Goal: Task Accomplishment & Management: Use online tool/utility

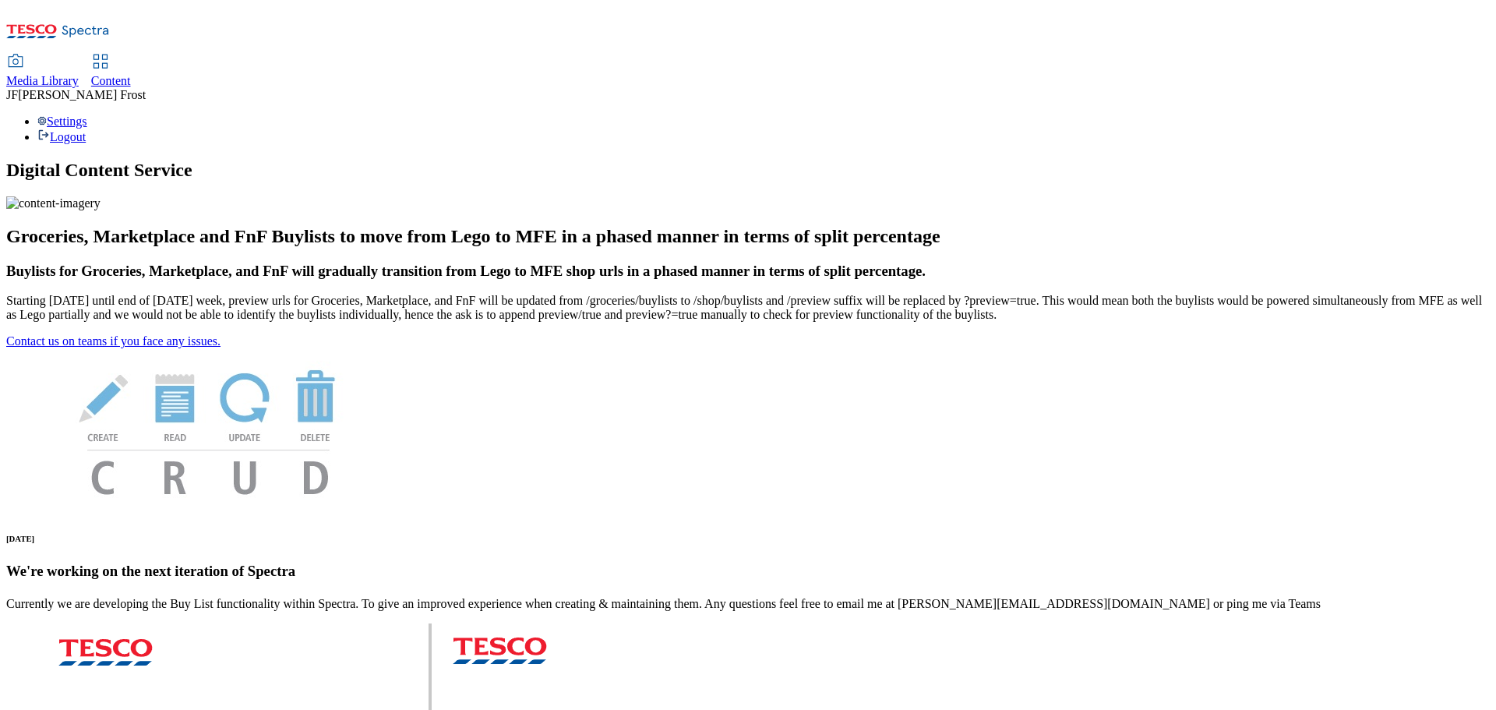
click at [131, 74] on span "Content" at bounding box center [111, 80] width 40 height 13
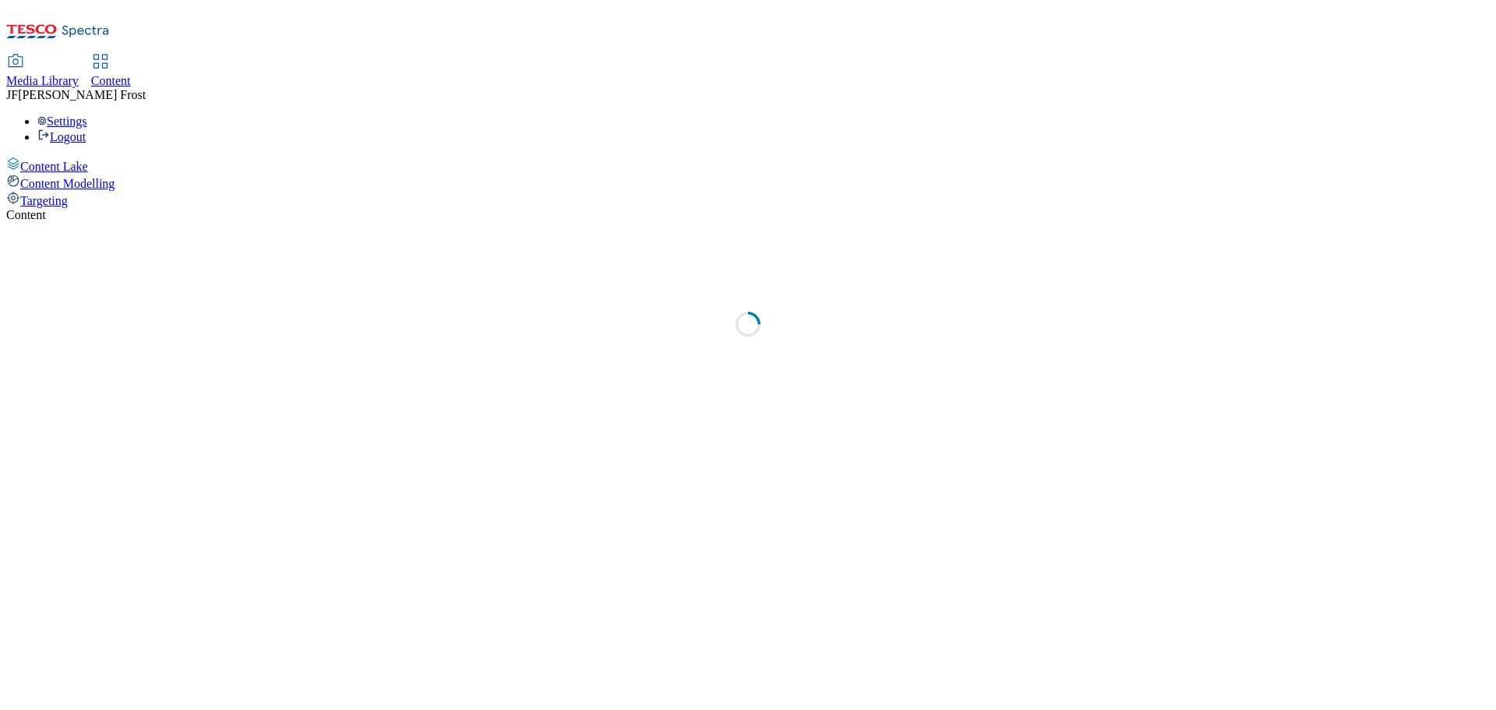
select select "ghs-[GEOGRAPHIC_DATA]"
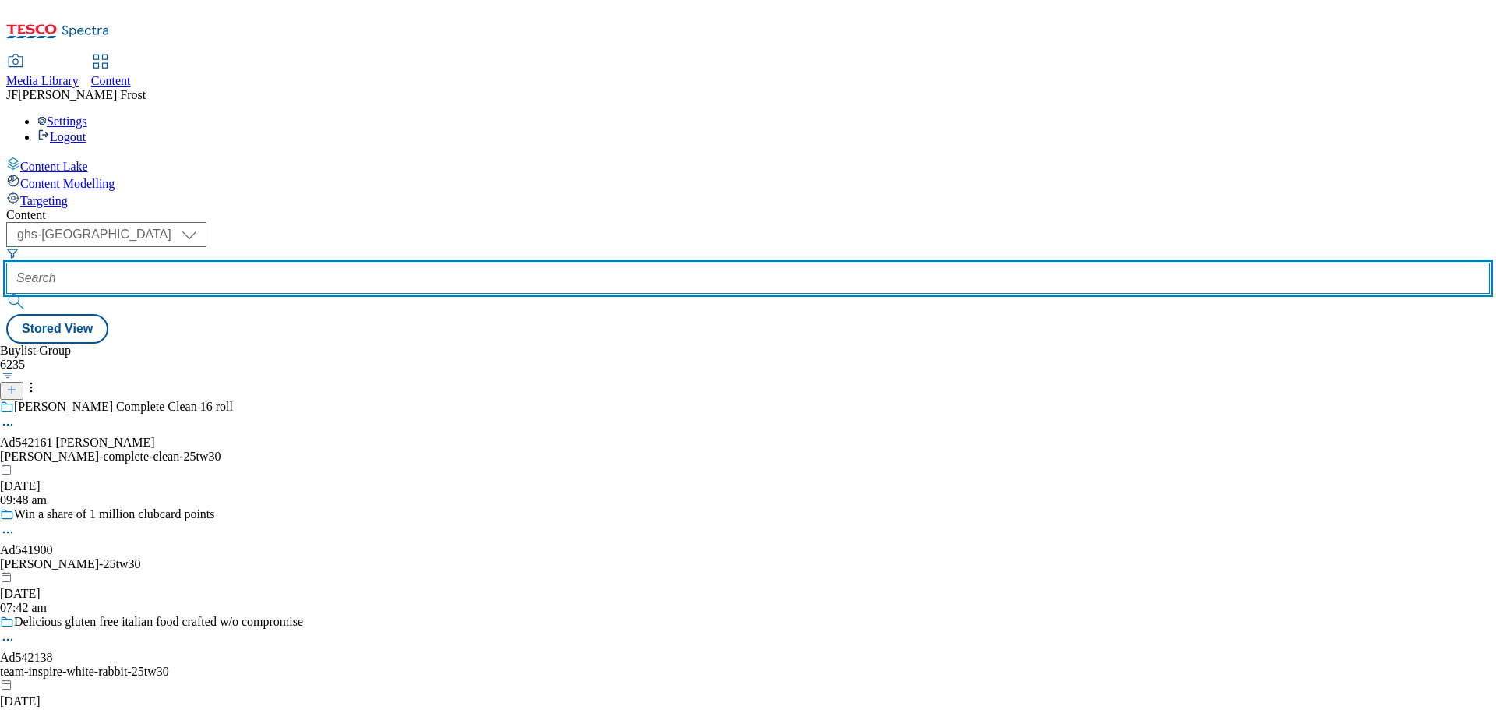
click at [403, 263] on input "text" at bounding box center [747, 278] width 1483 height 31
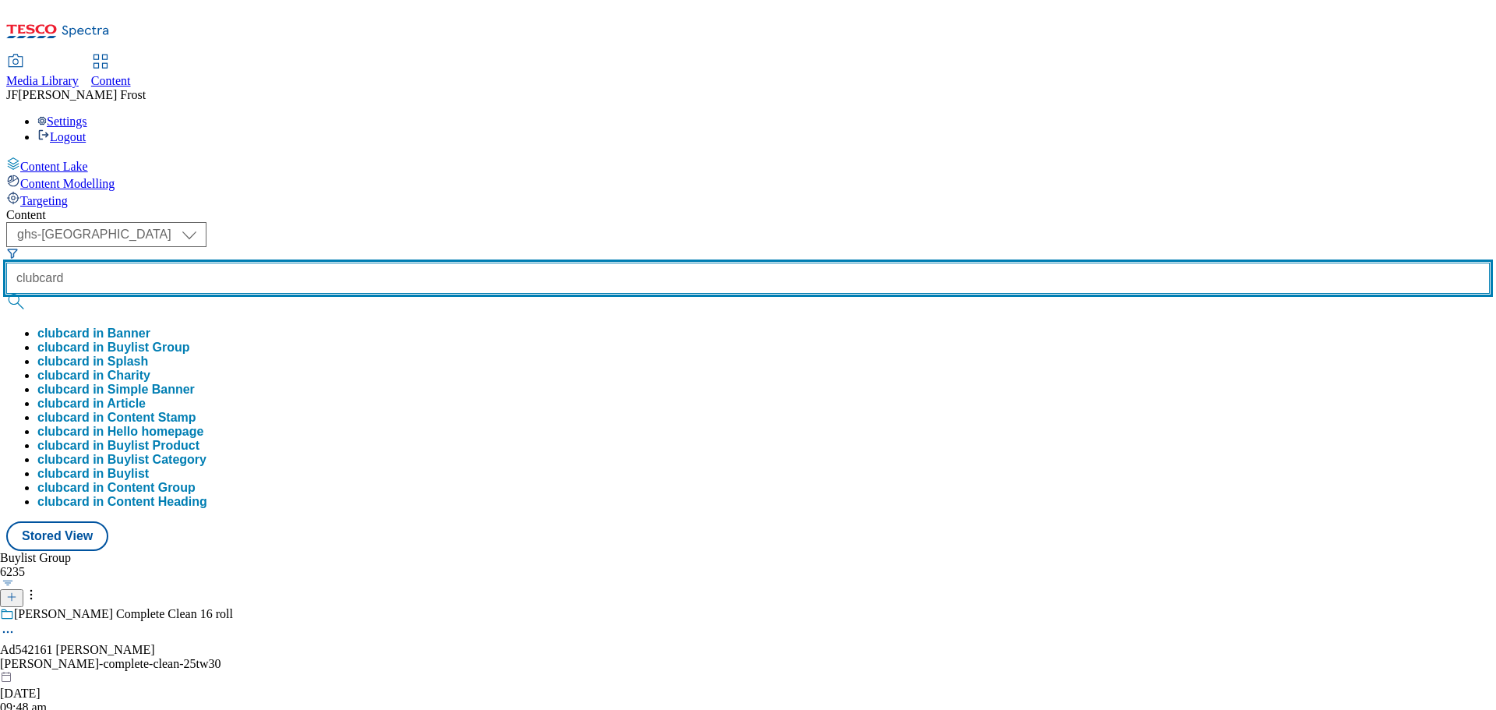
type input "clubcard"
click at [6, 294] on button "submit" at bounding box center [17, 302] width 22 height 16
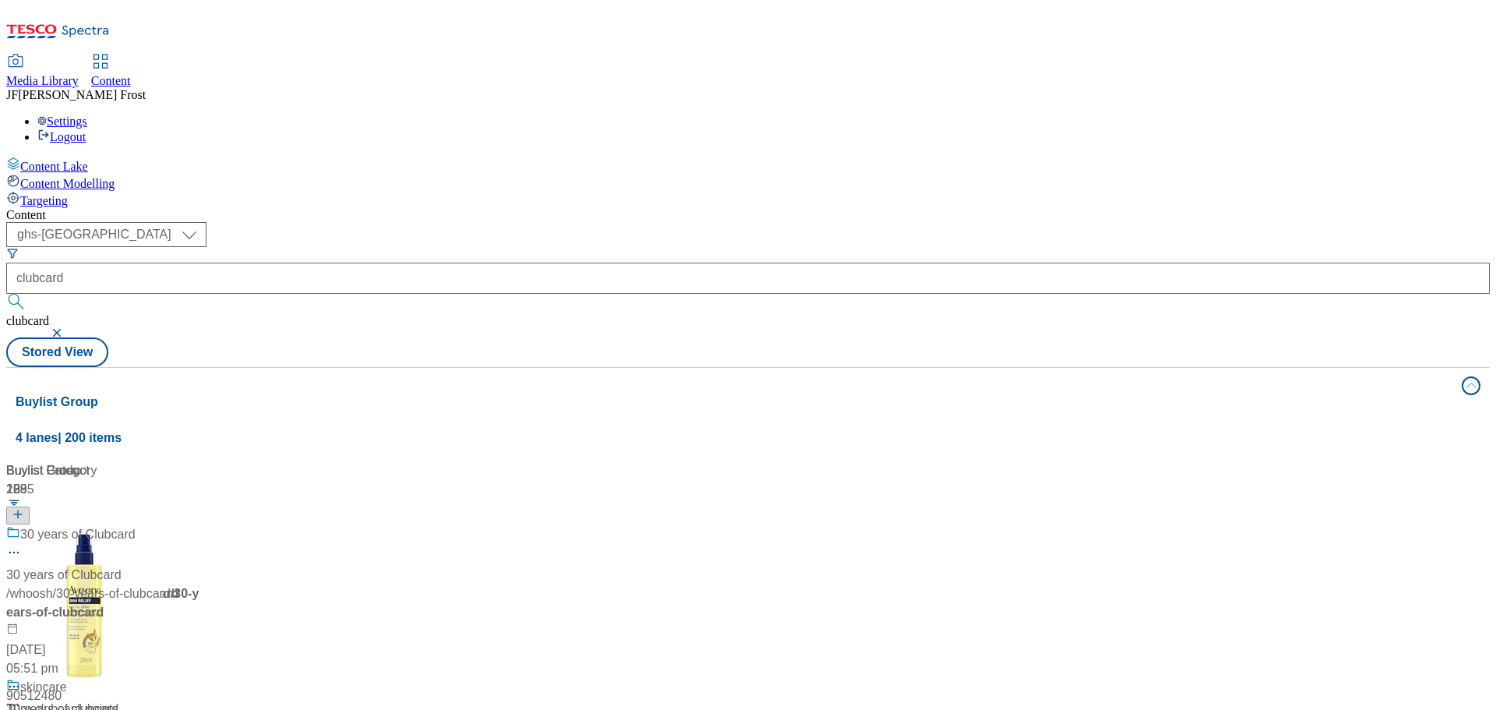
click at [663, 222] on div "( optional ) ghs-roi ghs-uk ghs-uk clubcard clubcard Stored View" at bounding box center [747, 294] width 1483 height 145
click at [108, 525] on span "Clubcard Prices" at bounding box center [64, 534] width 88 height 19
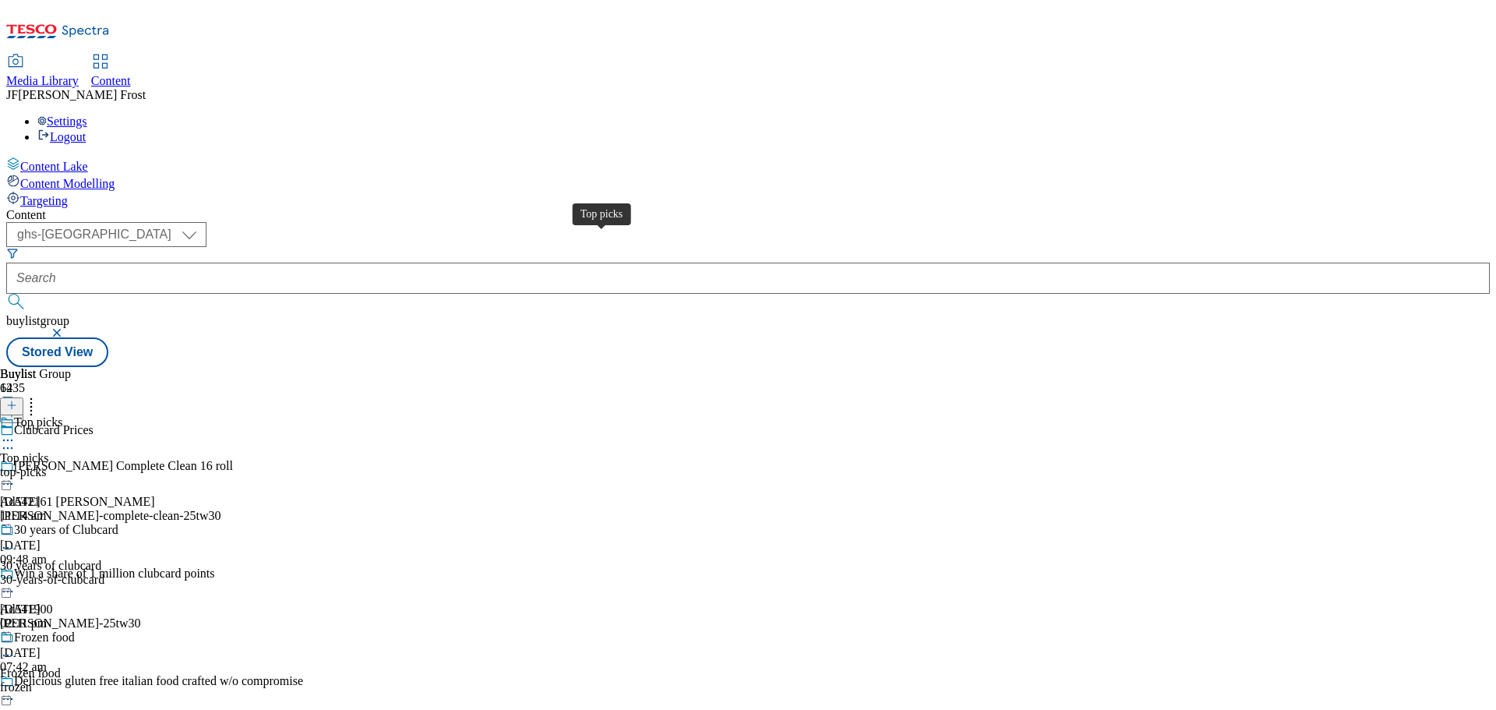
click at [62, 415] on span "Top picks" at bounding box center [38, 423] width 48 height 17
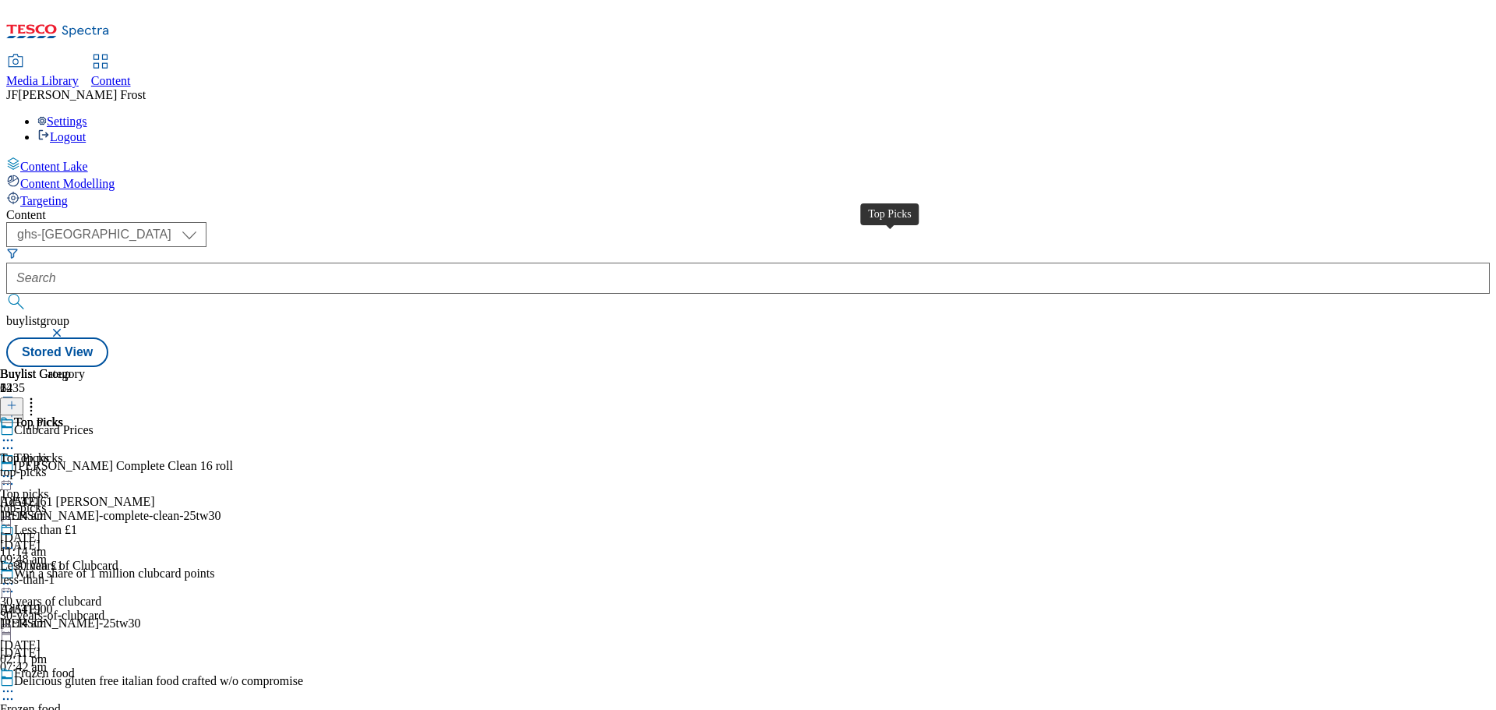
click at [63, 415] on div "Top Picks" at bounding box center [38, 422] width 49 height 14
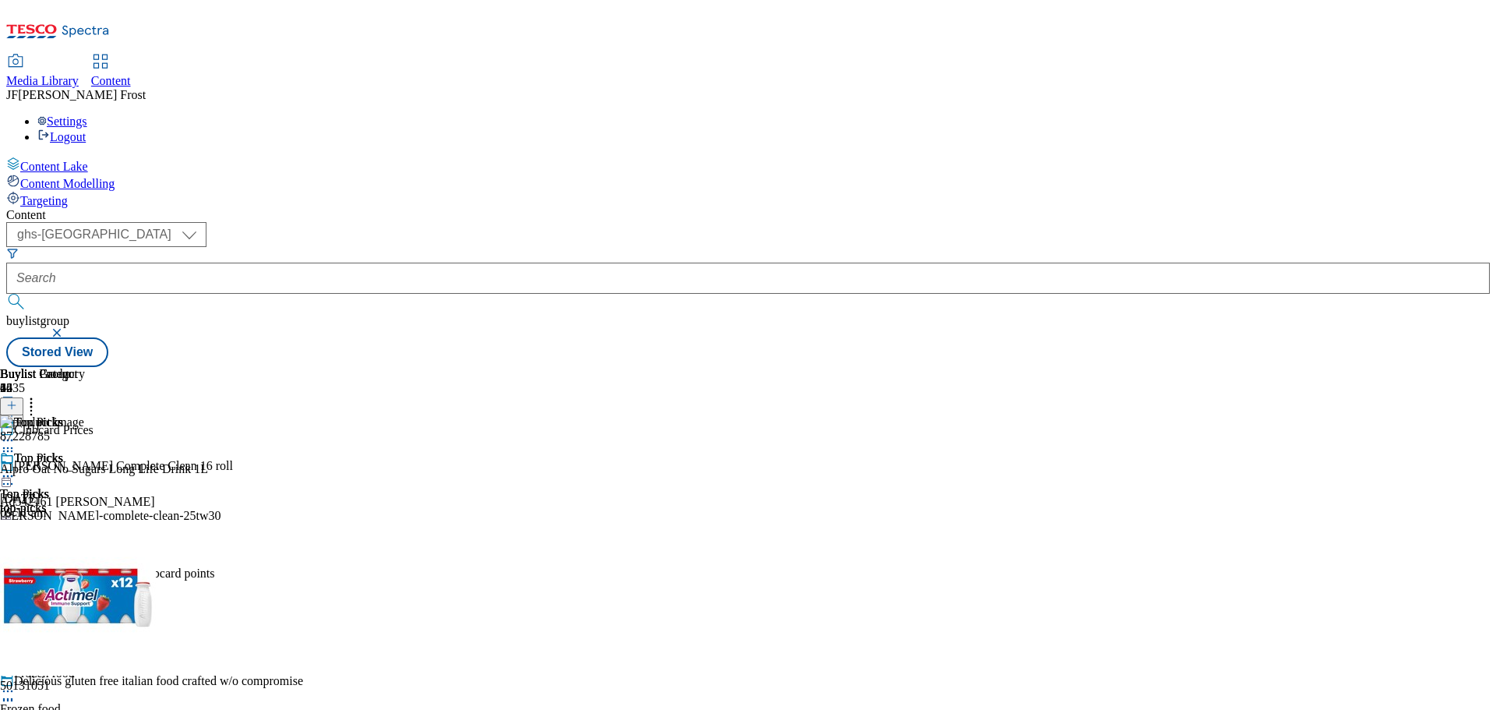
click at [16, 468] on icon at bounding box center [8, 476] width 16 height 16
click at [98, 647] on span "Un-publish" at bounding box center [73, 653] width 50 height 12
click at [16, 468] on icon at bounding box center [8, 476] width 16 height 16
click at [107, 589] on button "Un-preview" at bounding box center [69, 598] width 76 height 18
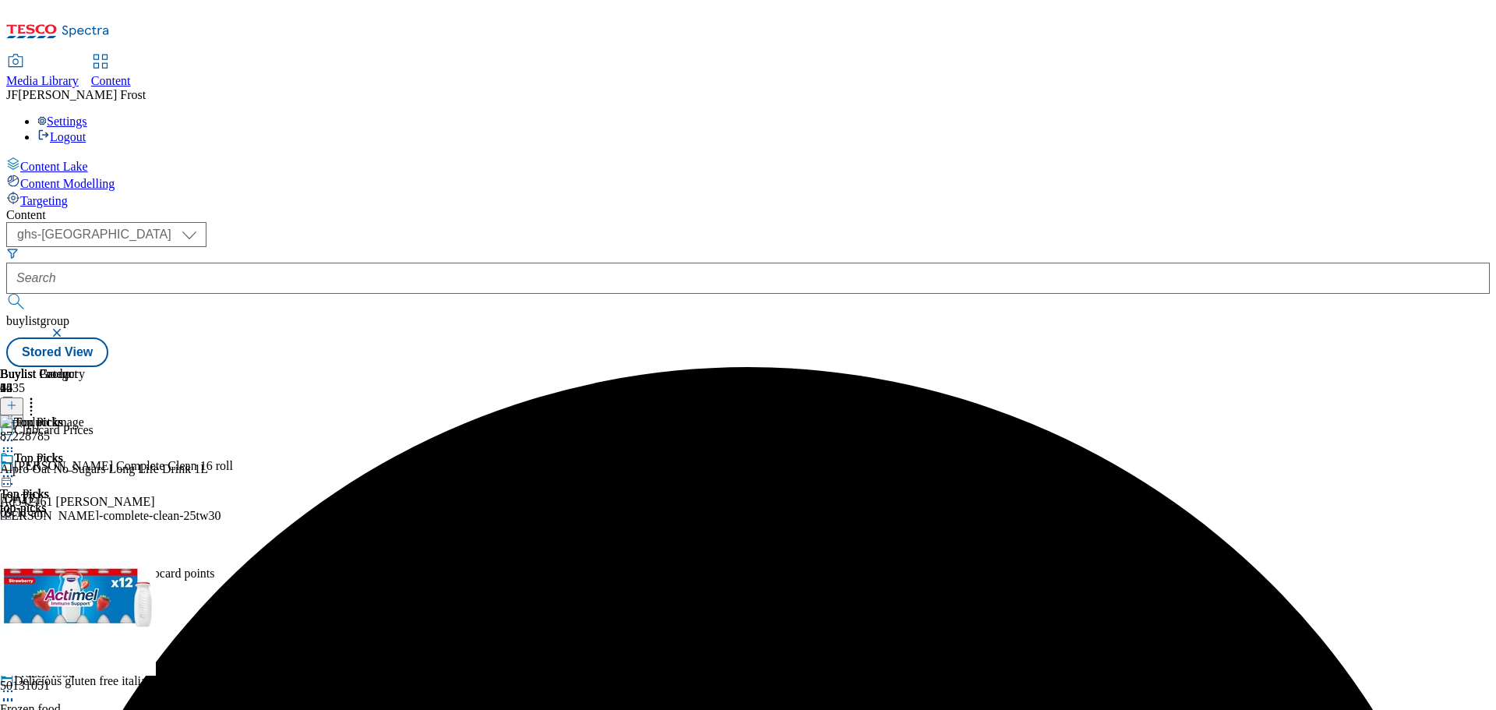
click at [16, 468] on icon at bounding box center [8, 476] width 16 height 16
click at [39, 395] on icon at bounding box center [31, 403] width 16 height 16
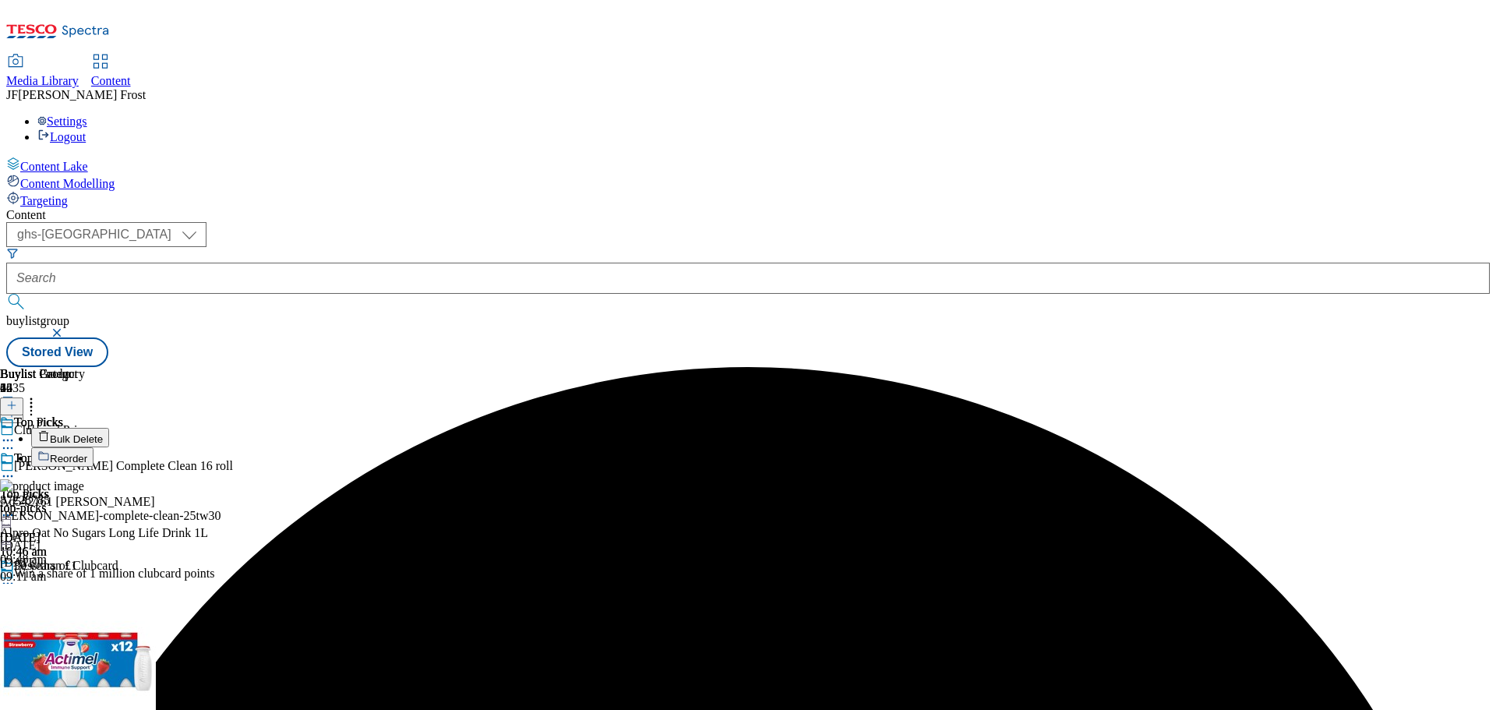
click at [109, 428] on button "Bulk Delete" at bounding box center [70, 437] width 78 height 19
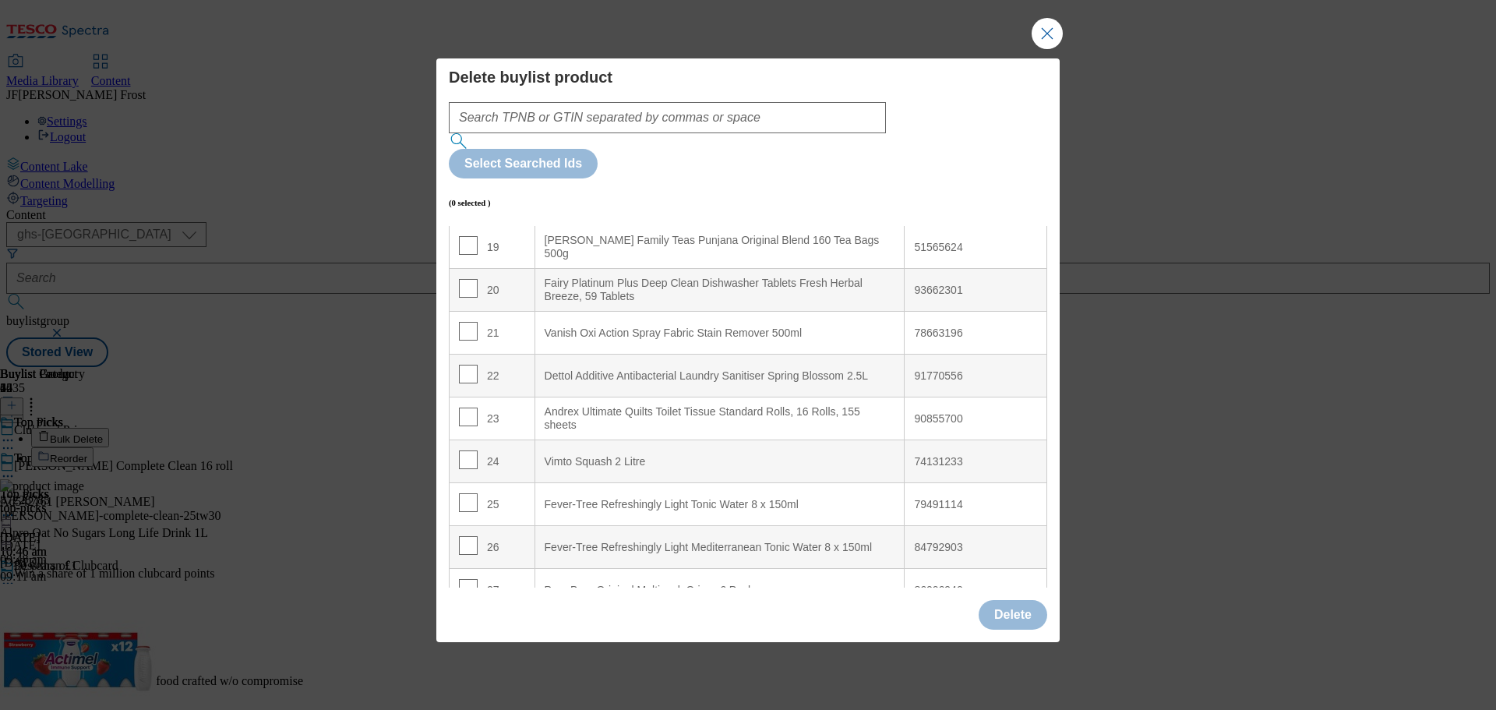
scroll to position [857, 0]
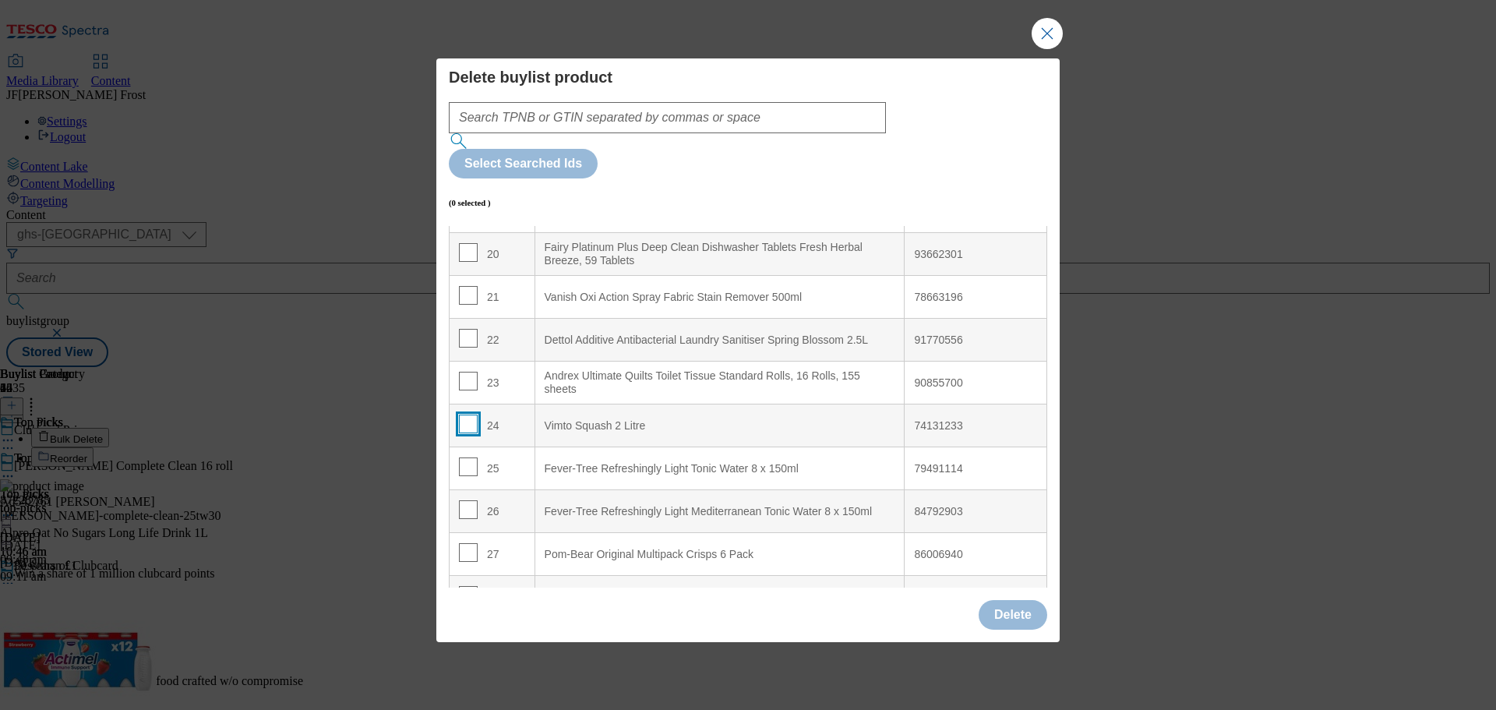
click at [466, 414] on input "Modal" at bounding box center [468, 423] width 19 height 19
checkbox input "true"
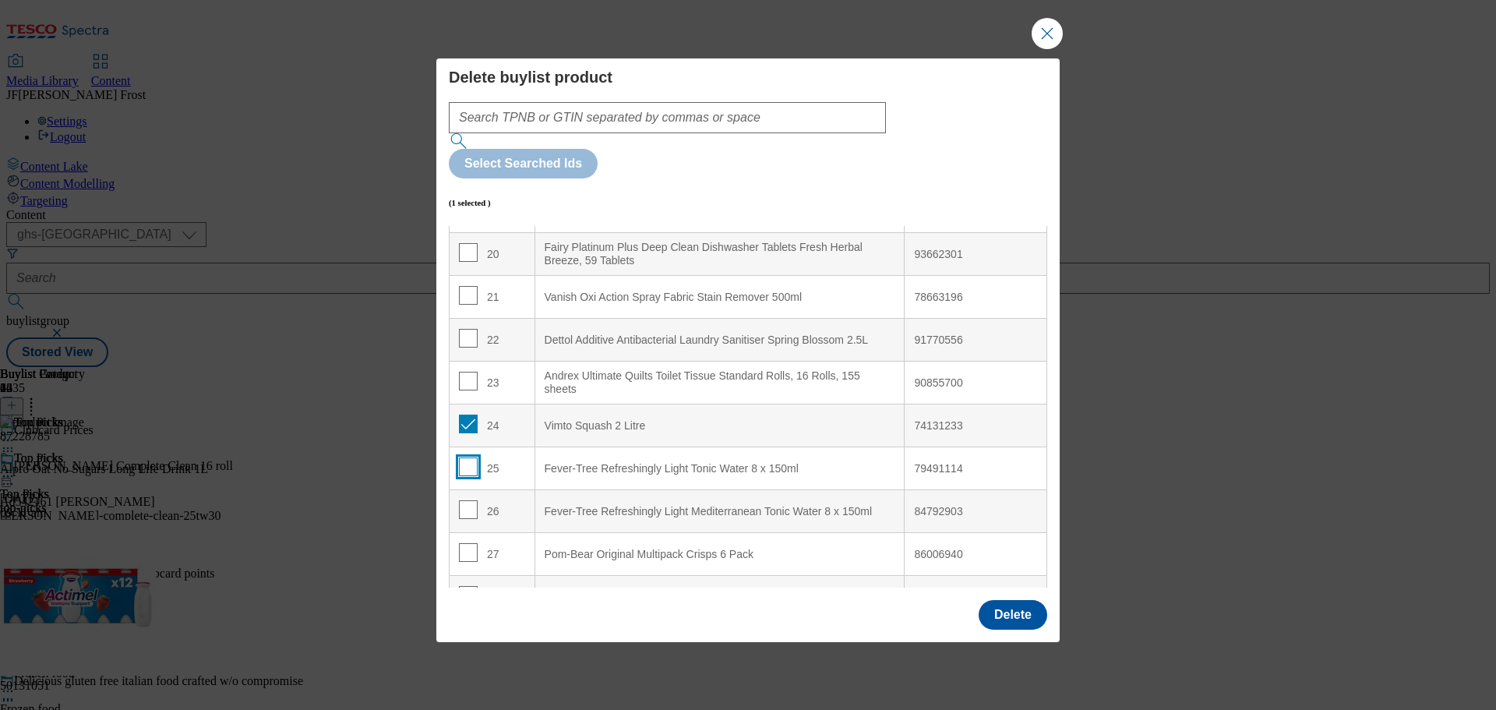
click at [462, 457] on input "Modal" at bounding box center [468, 466] width 19 height 19
checkbox input "true"
click at [463, 500] on input "Modal" at bounding box center [468, 509] width 19 height 19
checkbox input "true"
click at [464, 543] on input "Modal" at bounding box center [468, 552] width 19 height 19
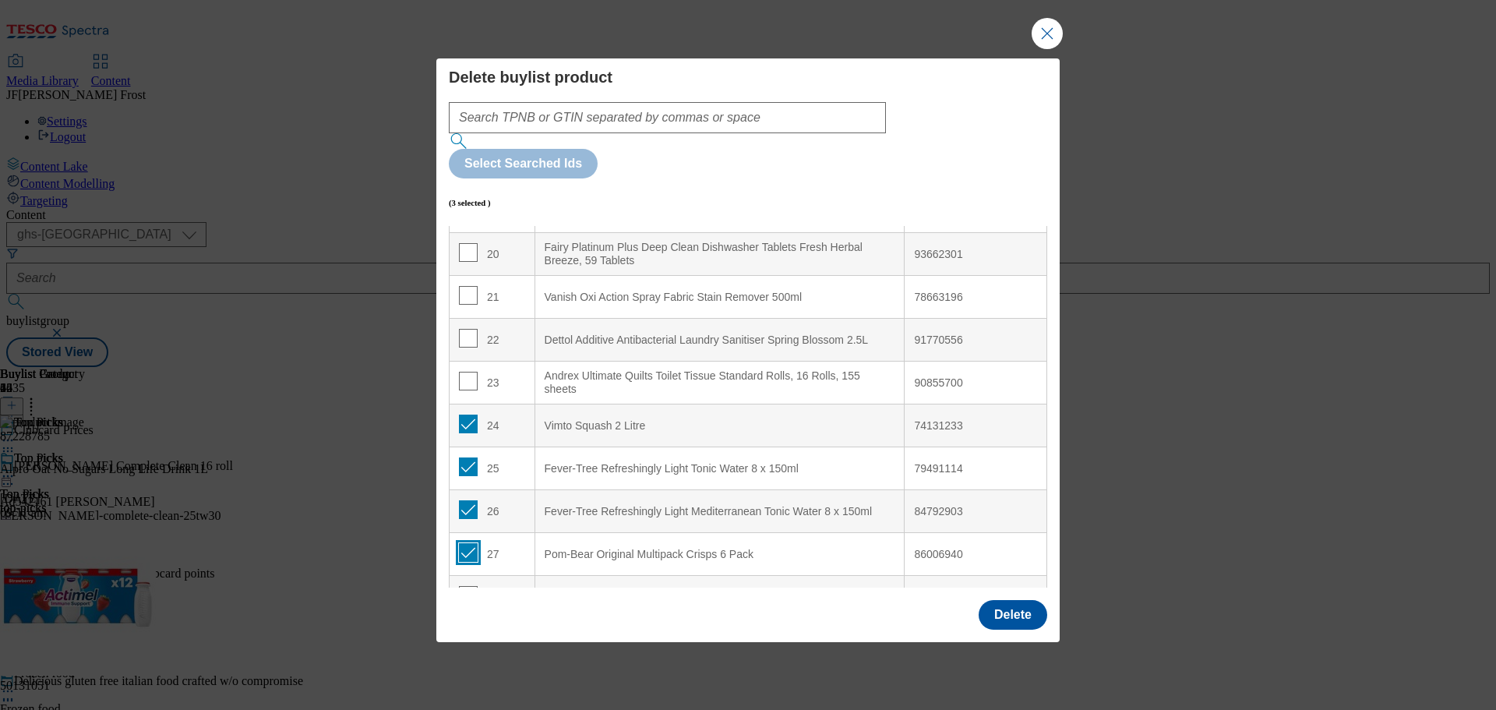
checkbox input "true"
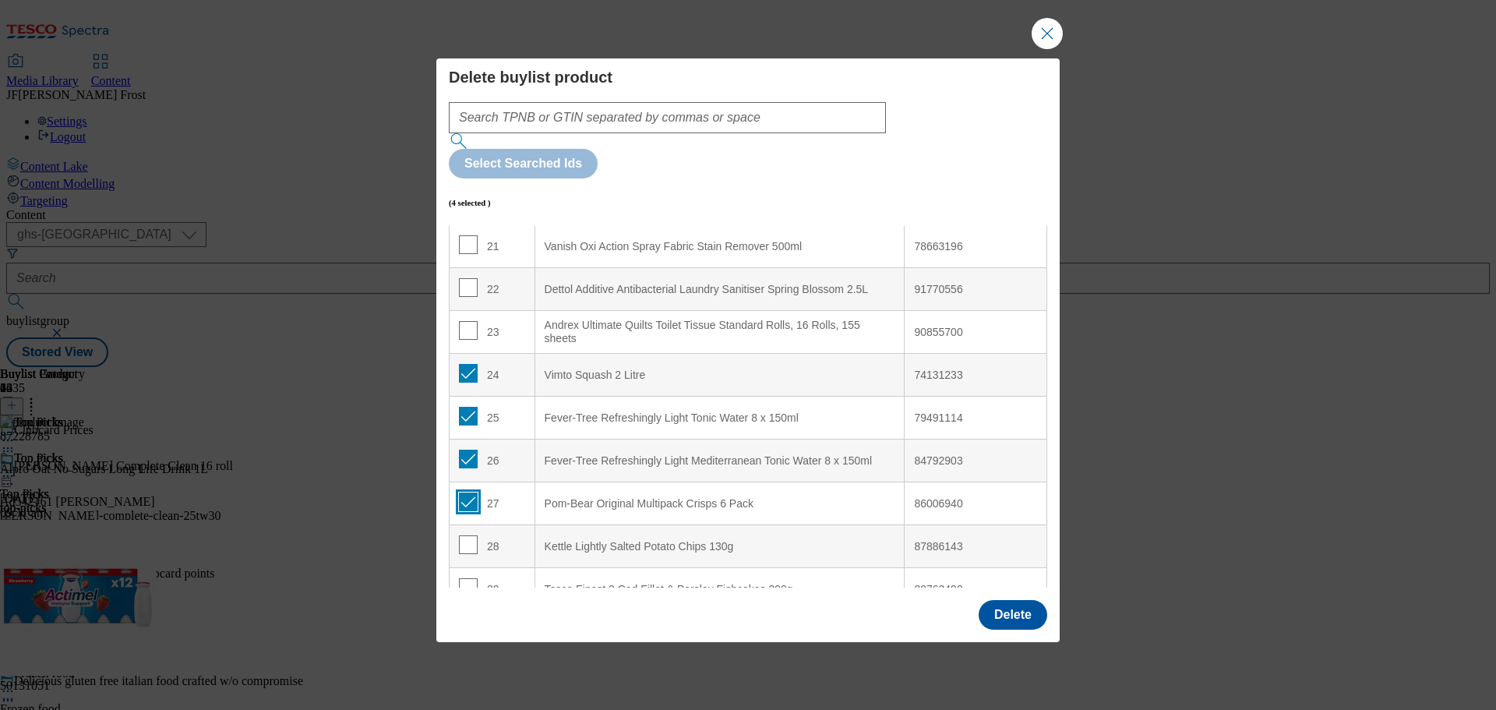
scroll to position [935, 0]
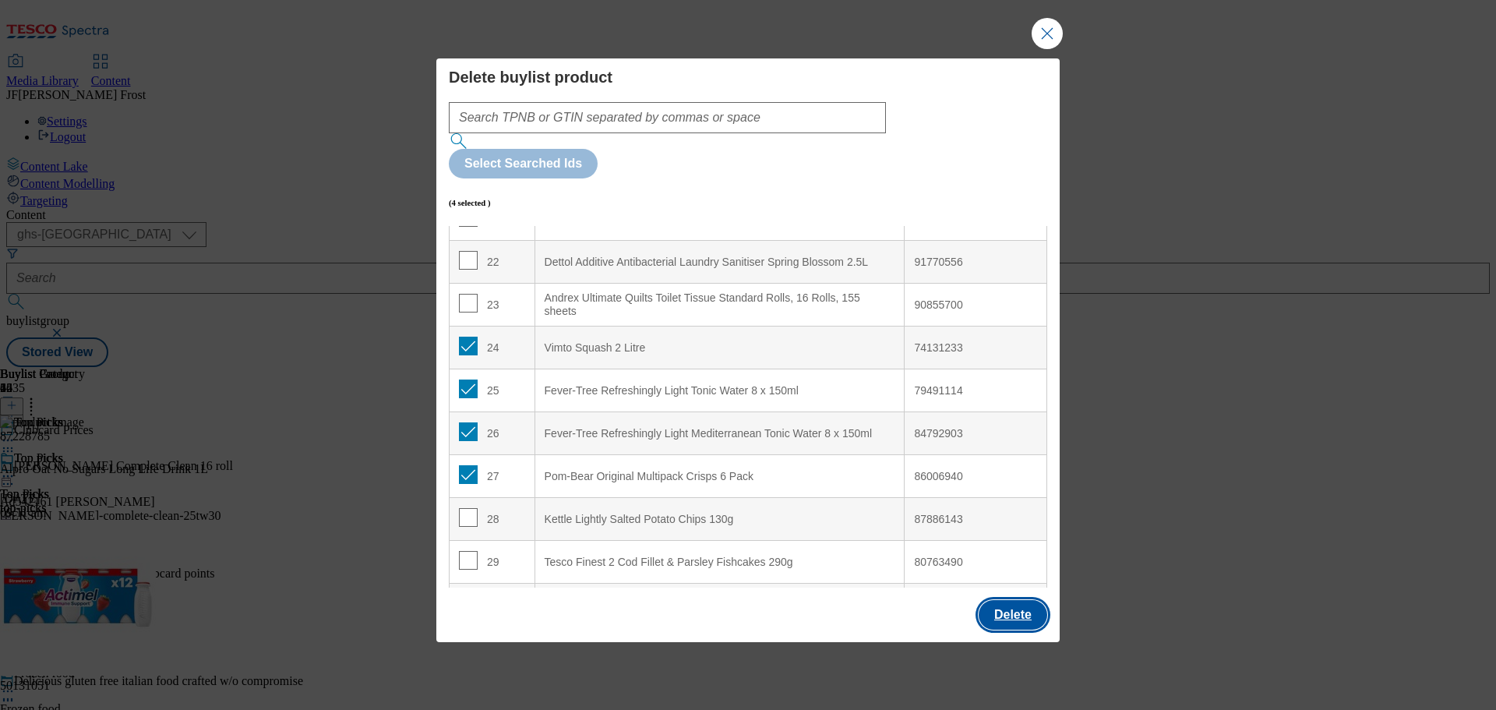
click at [1010, 600] on button "Delete" at bounding box center [1012, 615] width 69 height 30
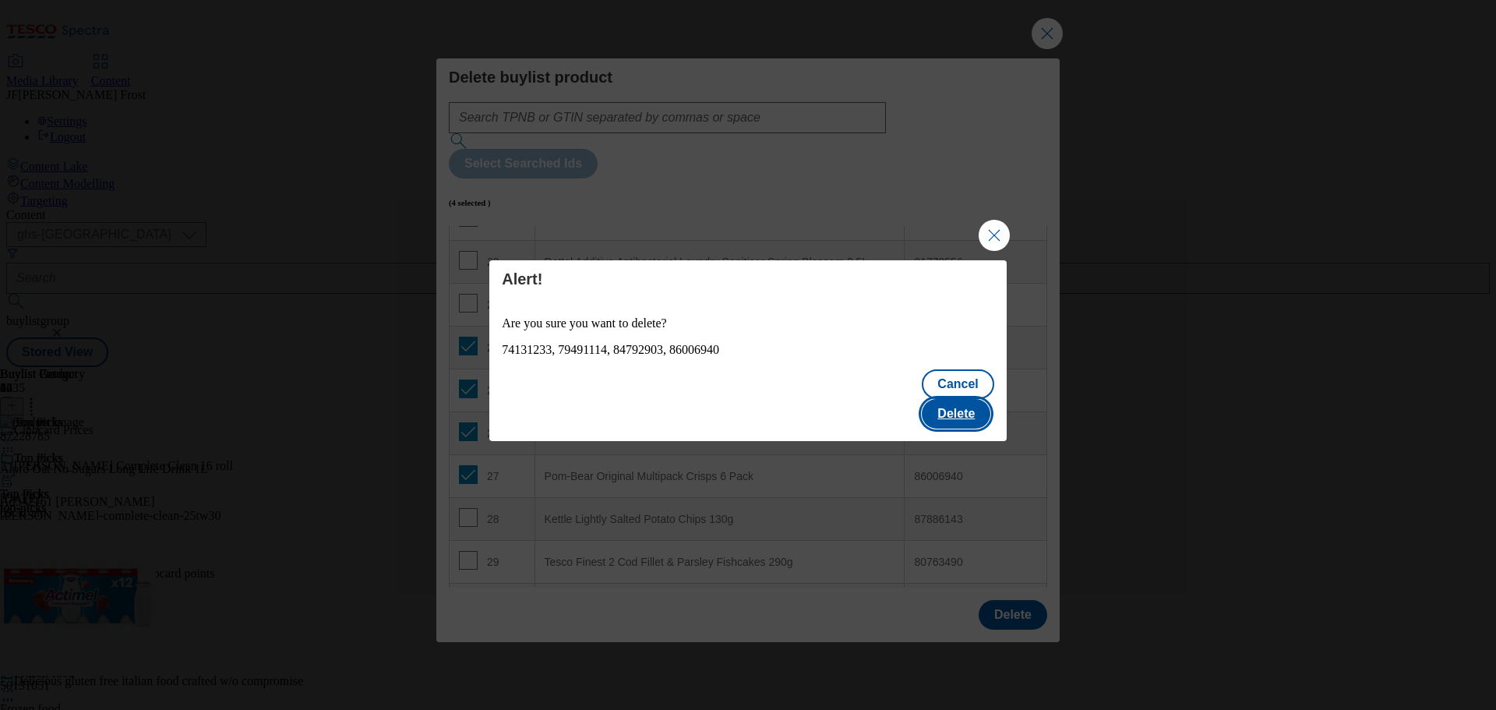
click at [971, 399] on button "Delete" at bounding box center [955, 414] width 69 height 30
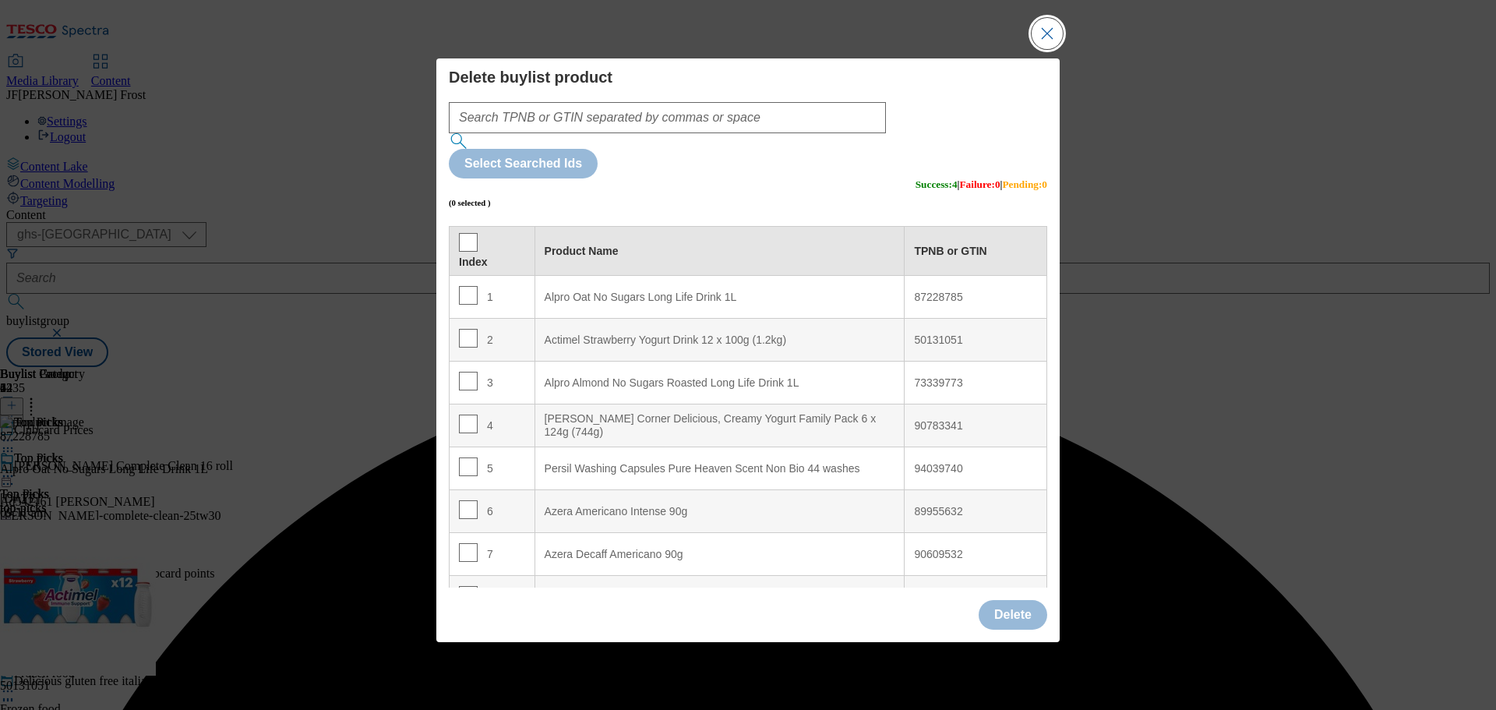
click at [1047, 49] on button "Close Modal" at bounding box center [1046, 33] width 31 height 31
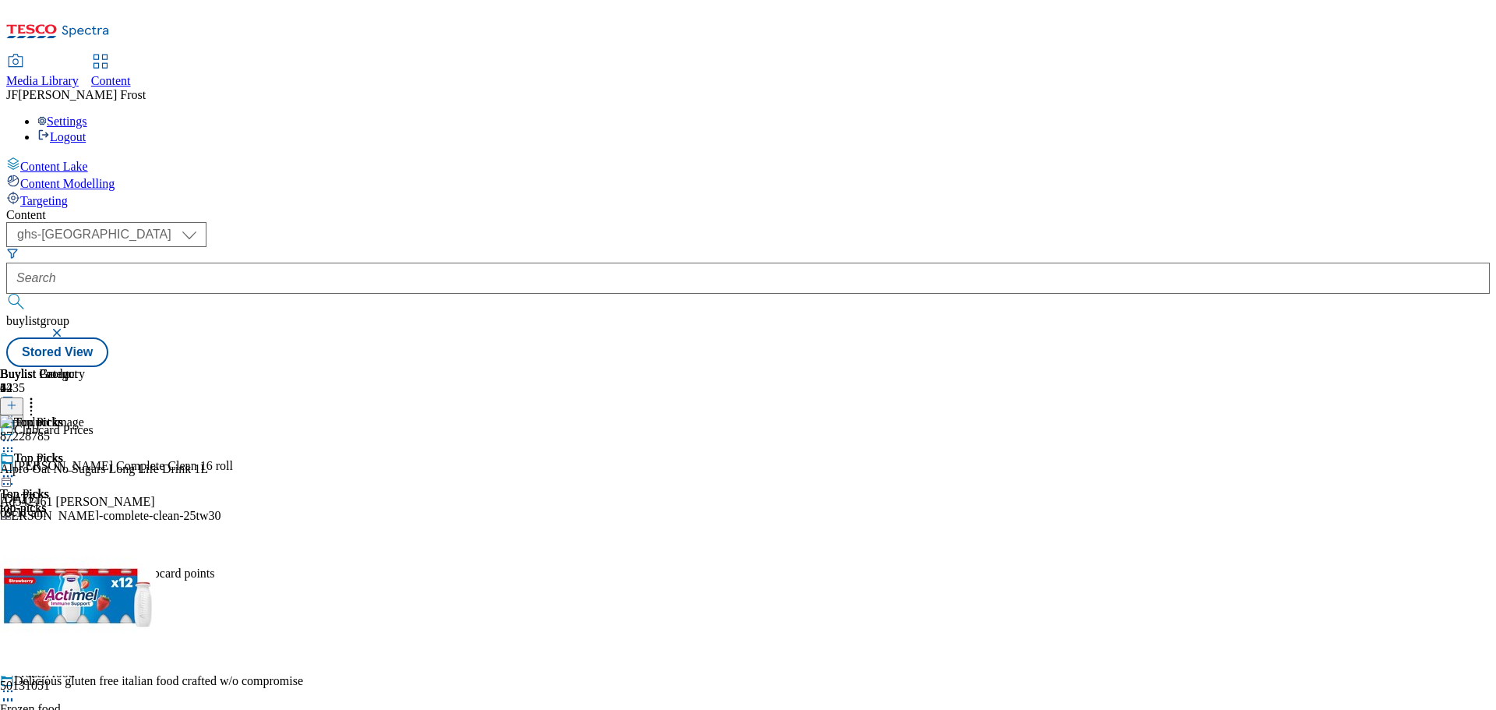
click at [16, 468] on icon at bounding box center [8, 476] width 16 height 16
click at [85, 575] on span "Preview" at bounding box center [66, 581] width 37 height 12
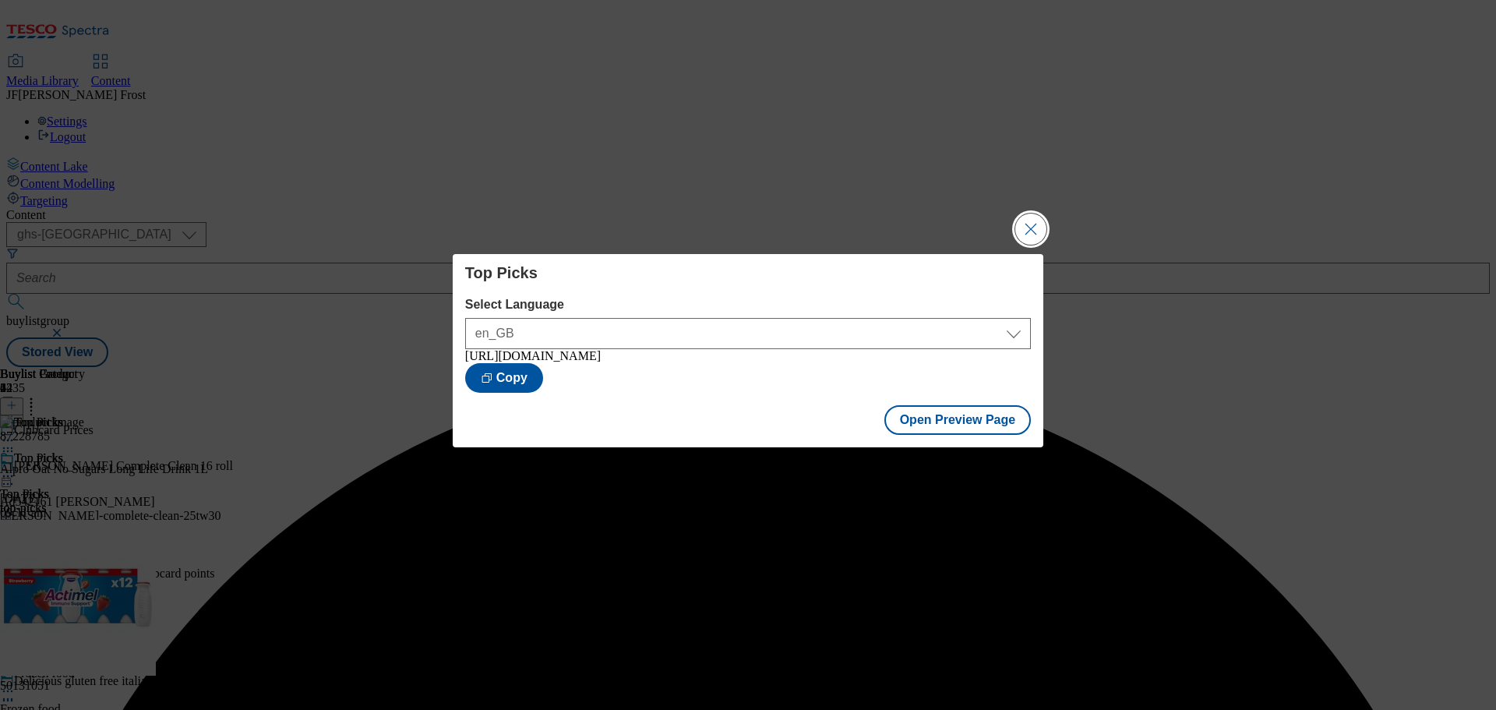
click at [1031, 225] on button "Close Modal" at bounding box center [1030, 228] width 31 height 31
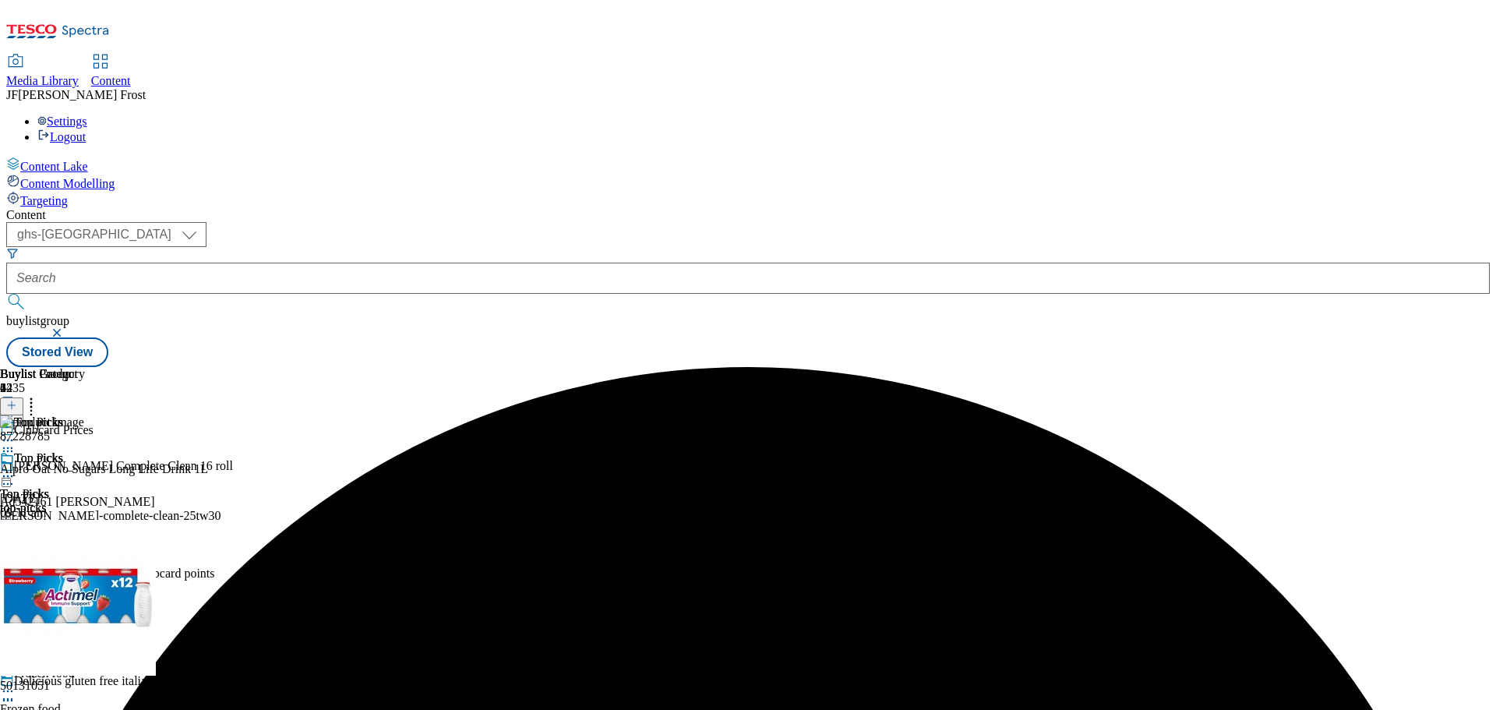
click at [16, 468] on icon at bounding box center [8, 476] width 16 height 16
click at [83, 629] on span "Publish" at bounding box center [65, 635] width 34 height 12
click at [1458, 115] on div "Settings Logout" at bounding box center [747, 130] width 1483 height 30
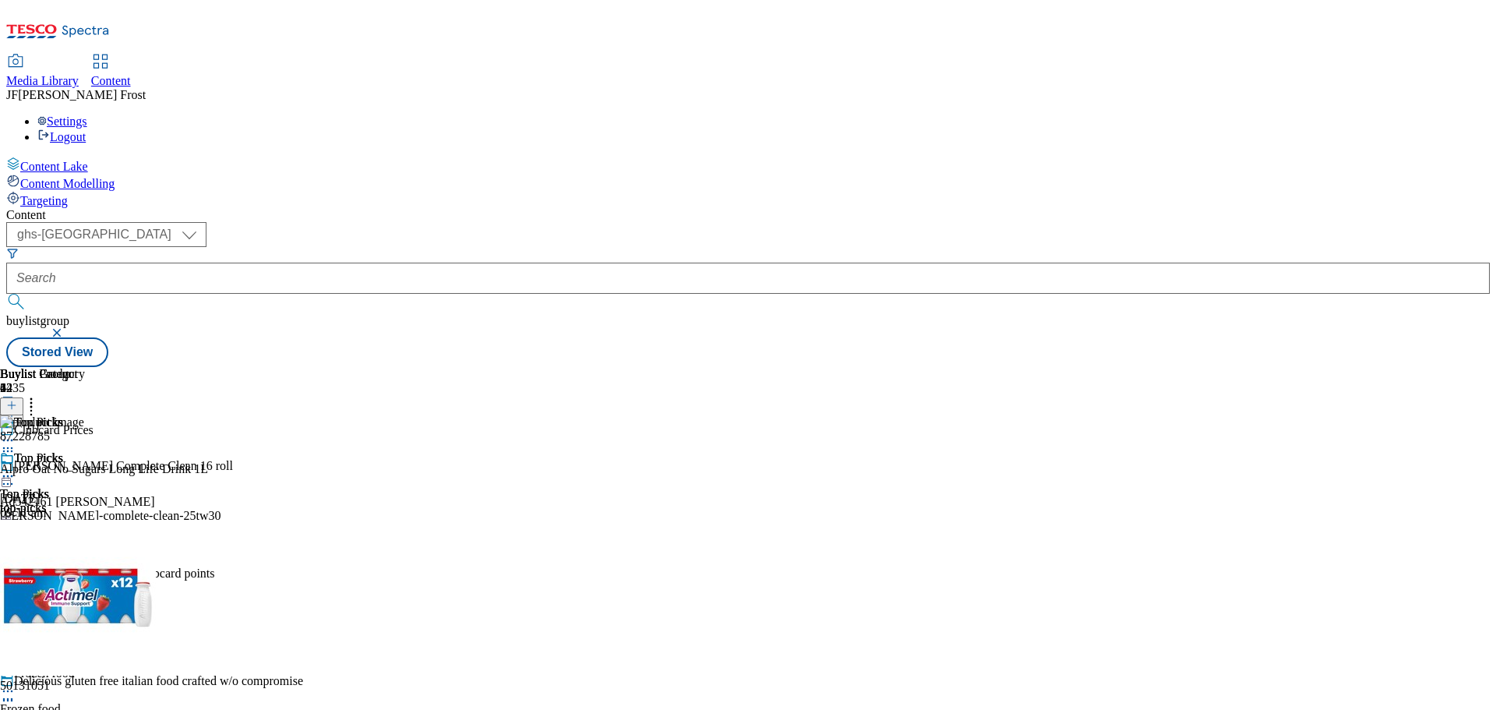
click at [86, 130] on link "Logout" at bounding box center [61, 136] width 48 height 13
